Goal: Book appointment/travel/reservation

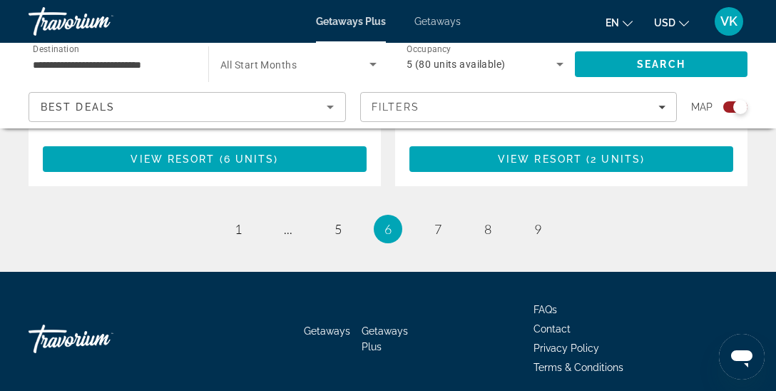
scroll to position [3362, 0]
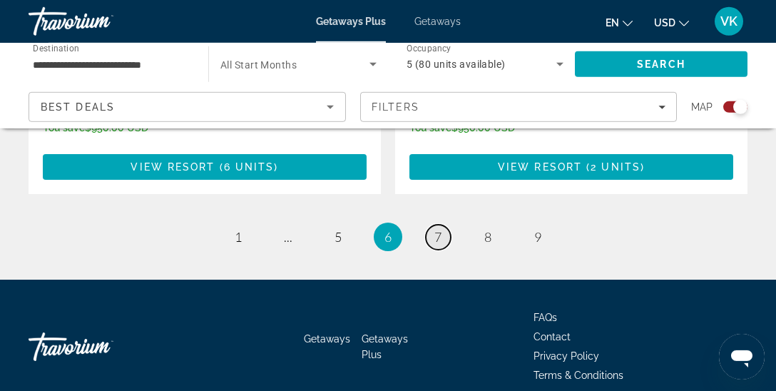
click at [439, 229] on span "7" at bounding box center [438, 237] width 7 height 16
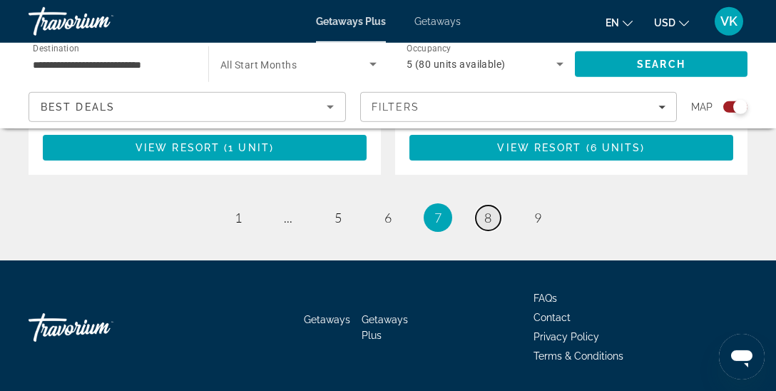
click at [485, 210] on span "8" at bounding box center [488, 218] width 7 height 16
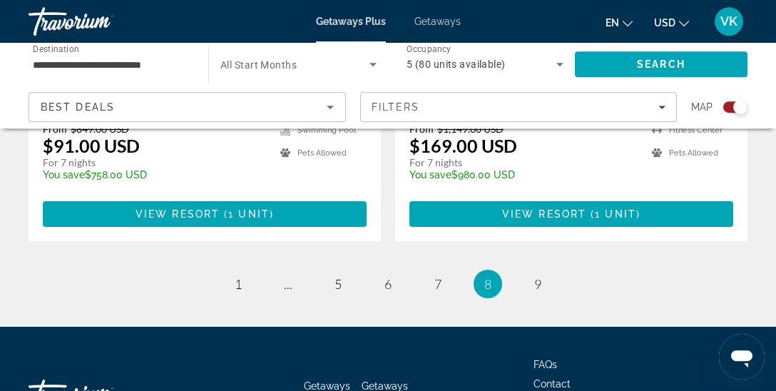
scroll to position [3337, 0]
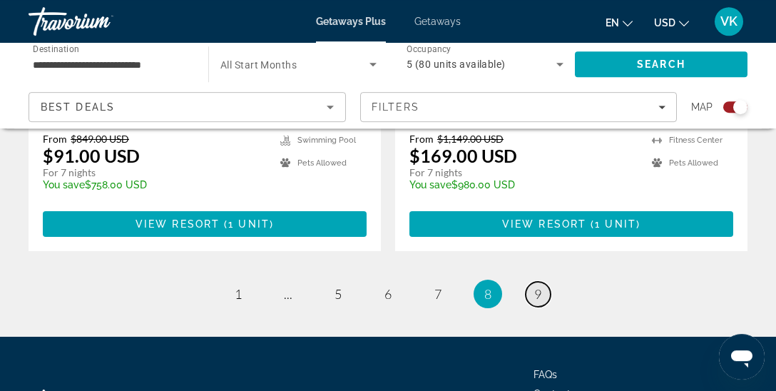
click at [544, 282] on link "page 9" at bounding box center [538, 294] width 25 height 25
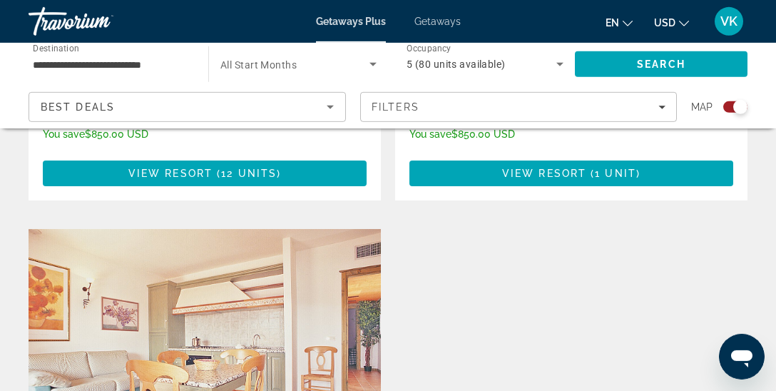
scroll to position [2412, 0]
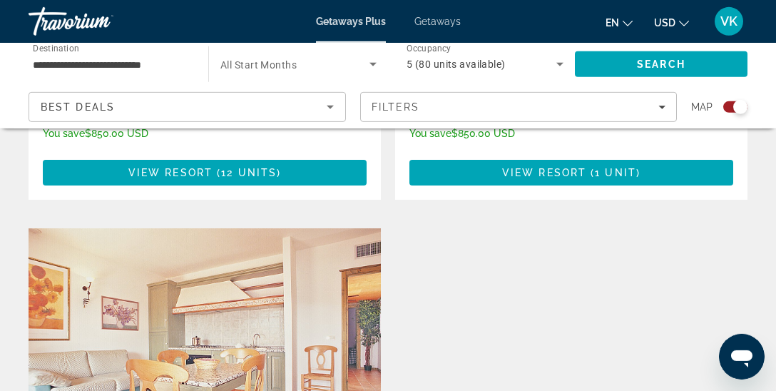
click at [251, 230] on img "Main content" at bounding box center [205, 342] width 353 height 228
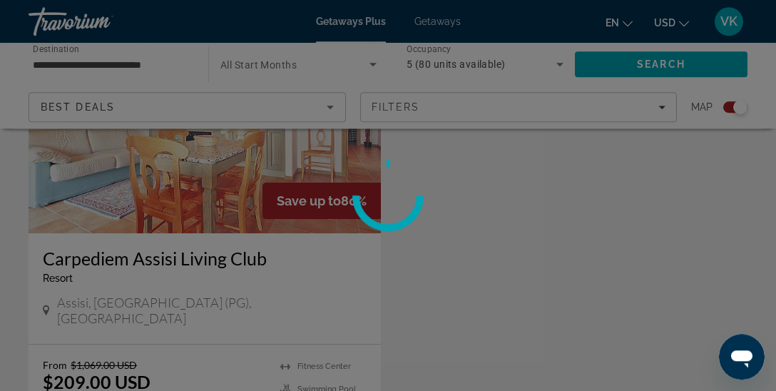
scroll to position [2636, 0]
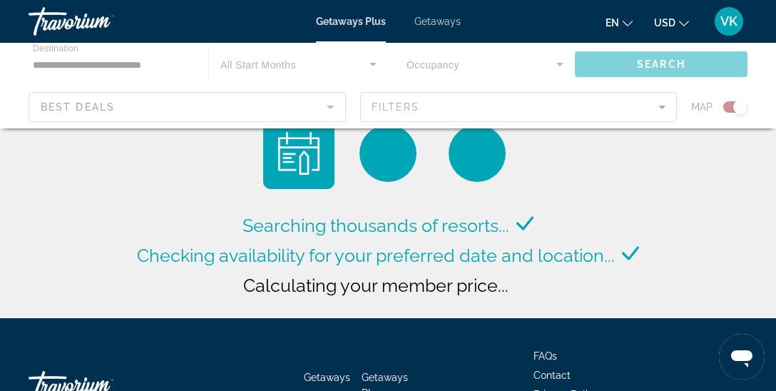
click at [554, 64] on div "Main content" at bounding box center [388, 86] width 776 height 86
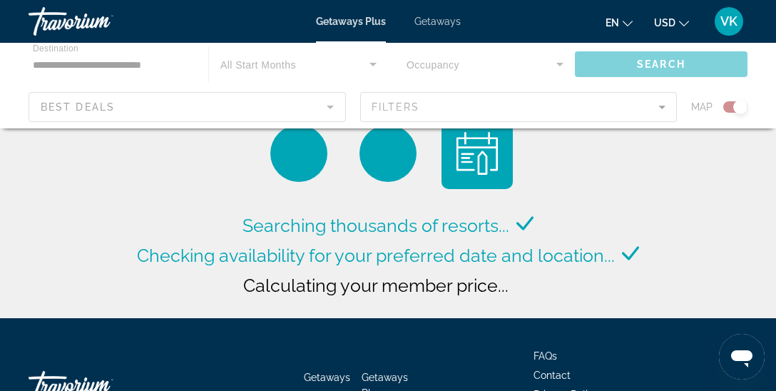
click at [467, 69] on div "Main content" at bounding box center [388, 86] width 776 height 86
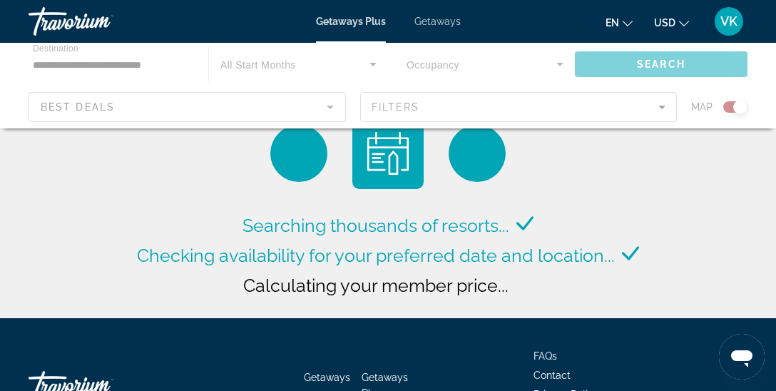
click at [452, 65] on div "Main content" at bounding box center [388, 86] width 776 height 86
